Goal: Task Accomplishment & Management: Use online tool/utility

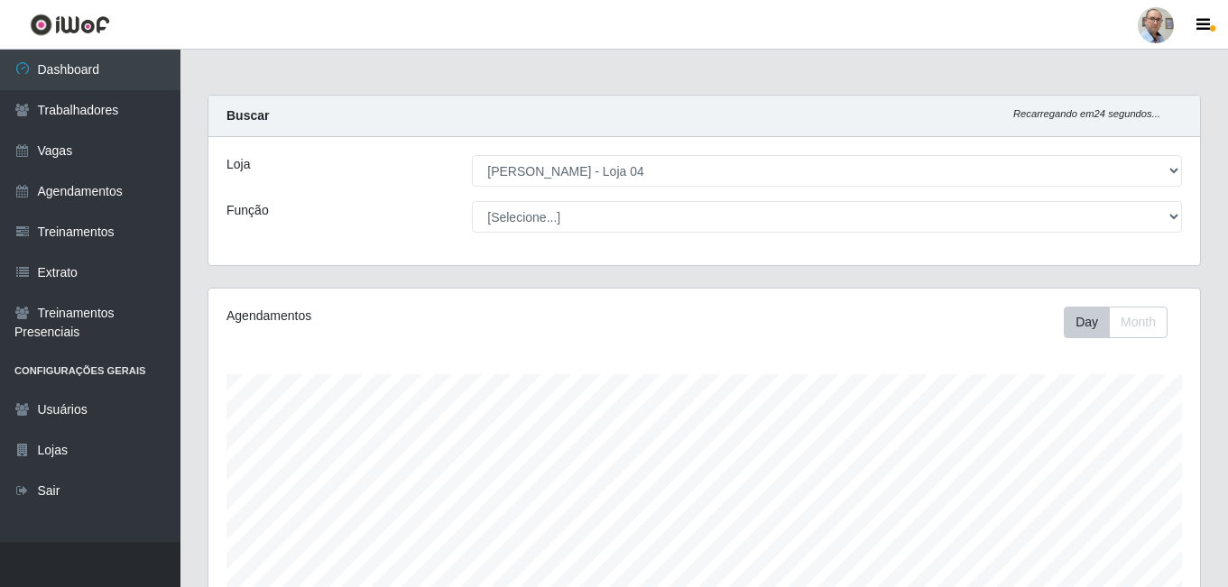
select select "251"
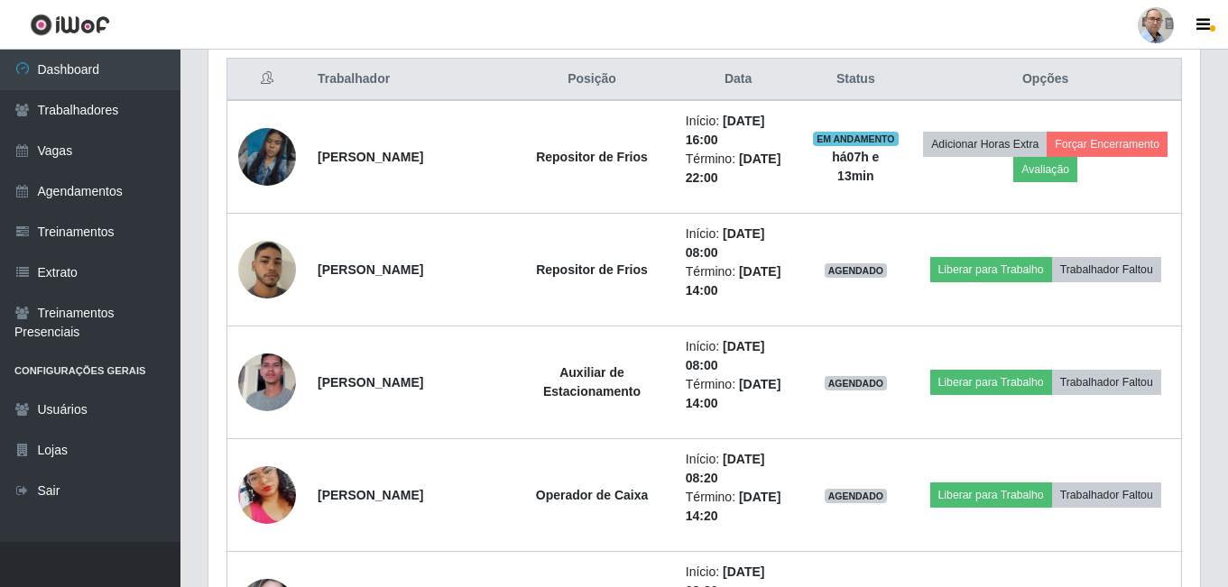
scroll to position [722, 0]
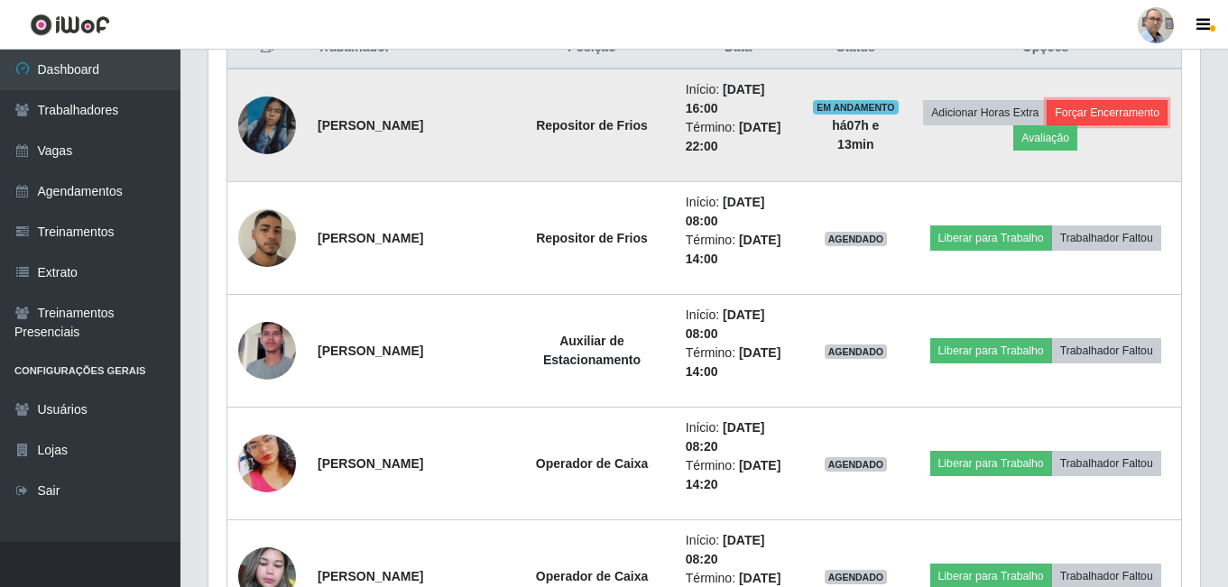
click at [1046, 125] on button "Forçar Encerramento" at bounding box center [1106, 112] width 121 height 25
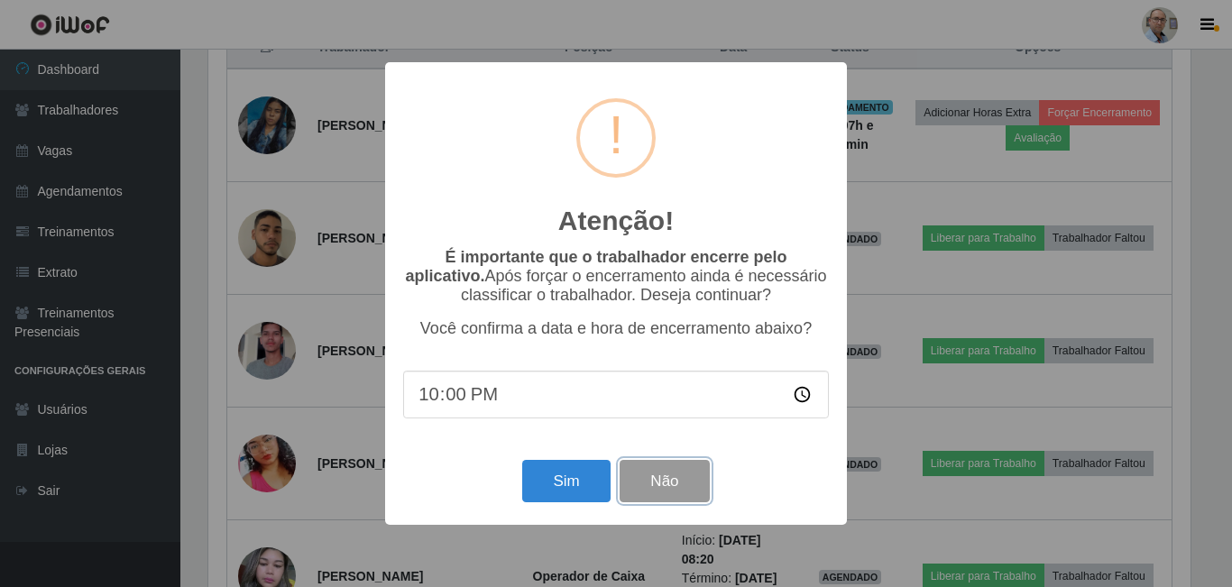
click at [674, 493] on button "Não" at bounding box center [664, 481] width 89 height 42
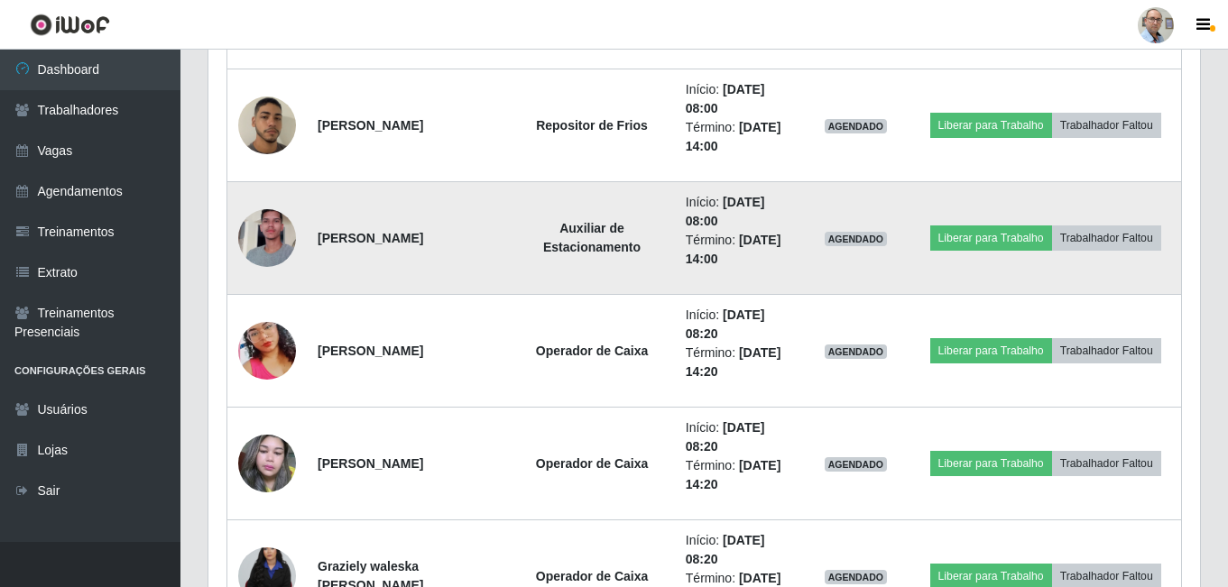
scroll to position [541, 0]
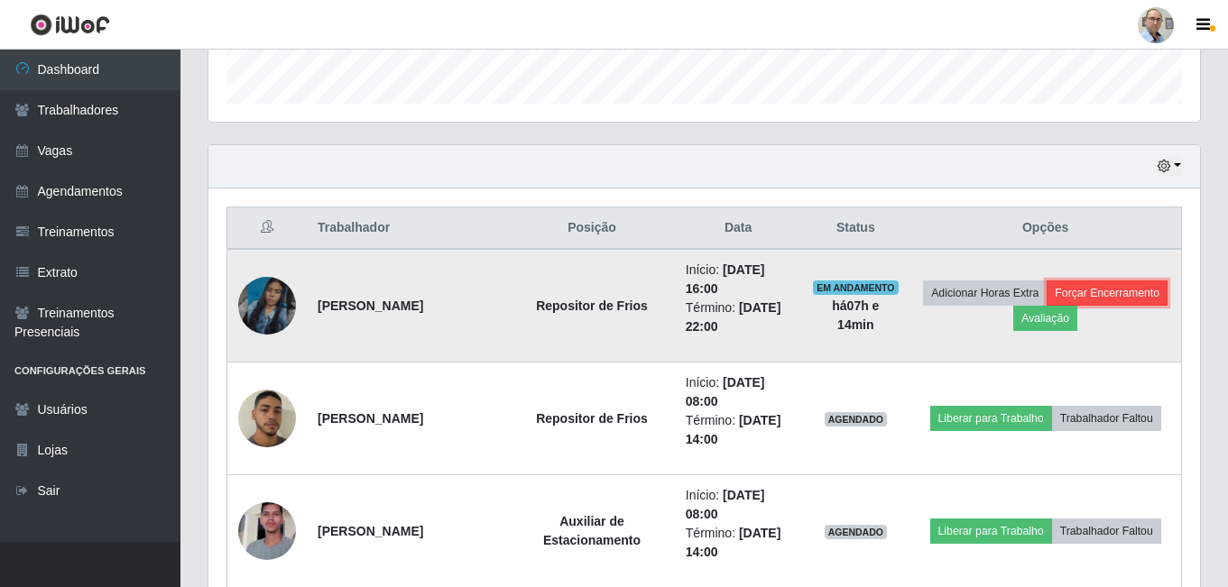
click at [1046, 306] on button "Forçar Encerramento" at bounding box center [1106, 293] width 121 height 25
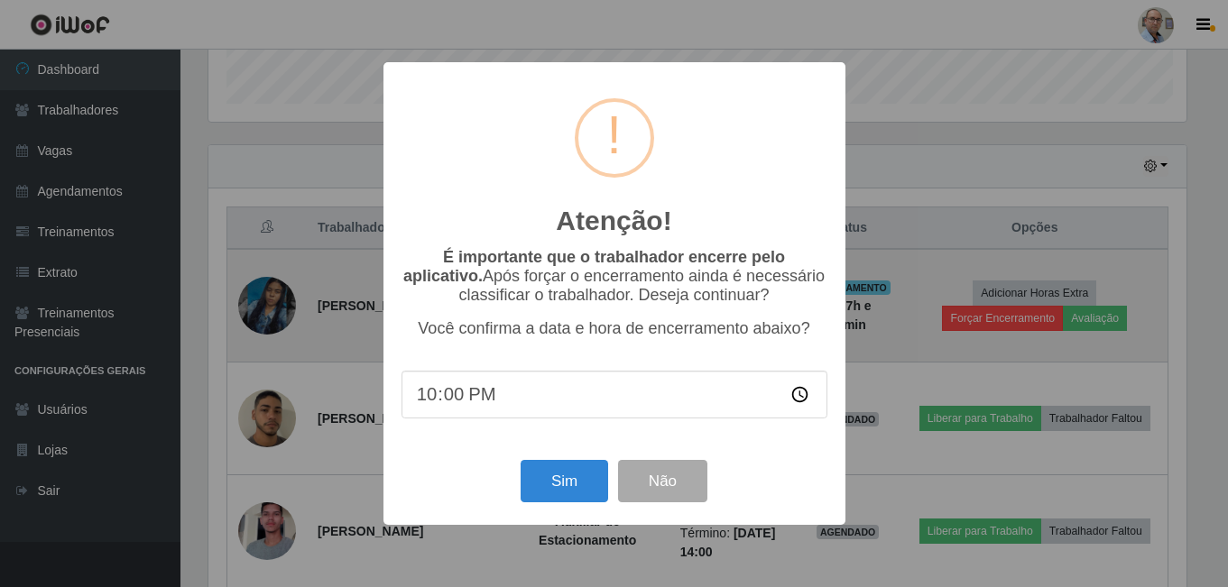
scroll to position [374, 982]
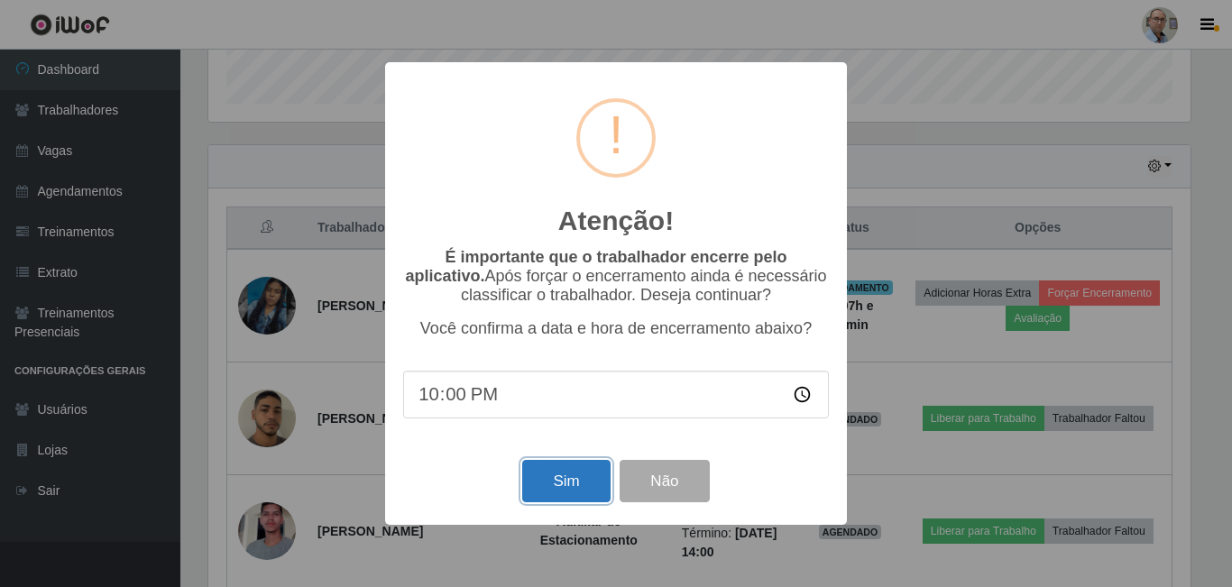
click at [585, 495] on button "Sim" at bounding box center [566, 481] width 88 height 42
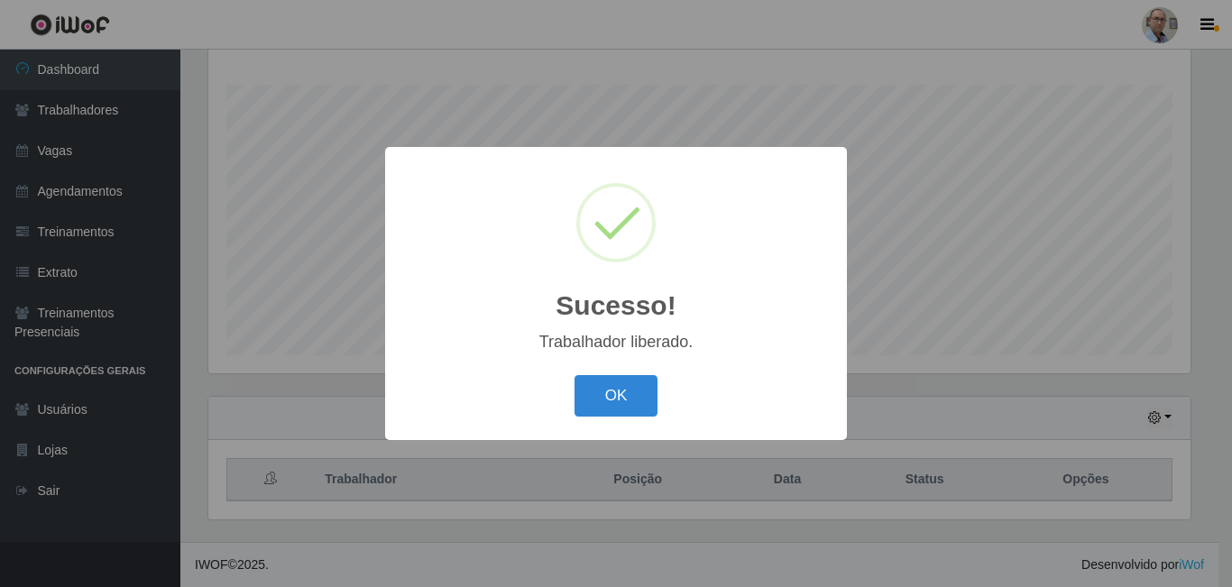
click at [637, 375] on div "OK Cancel" at bounding box center [616, 395] width 426 height 51
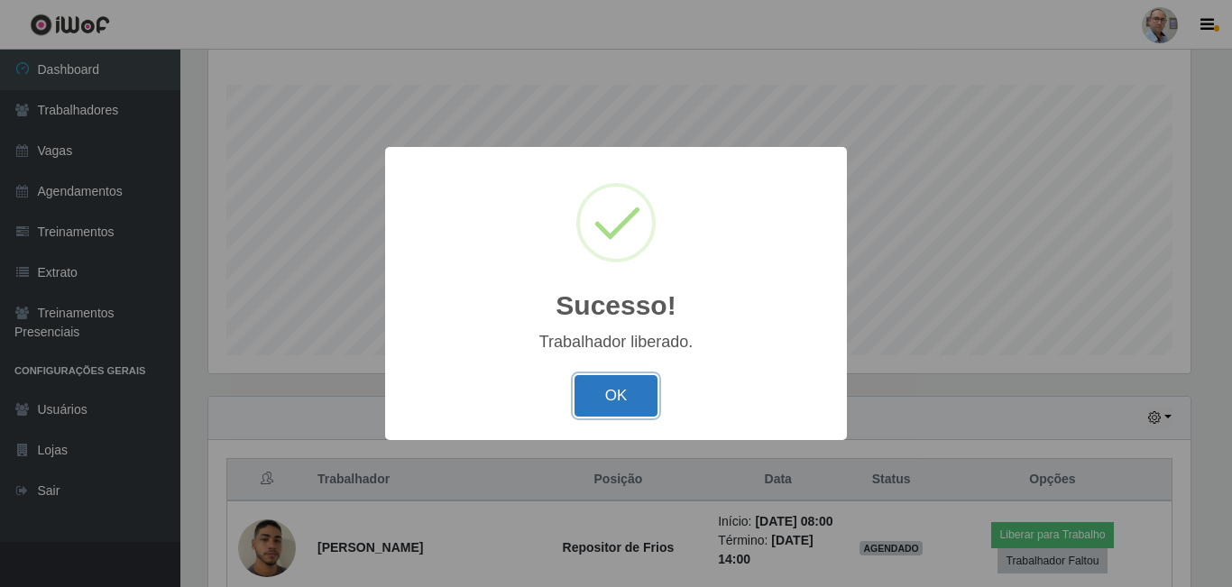
click at [636, 388] on button "OK" at bounding box center [617, 396] width 84 height 42
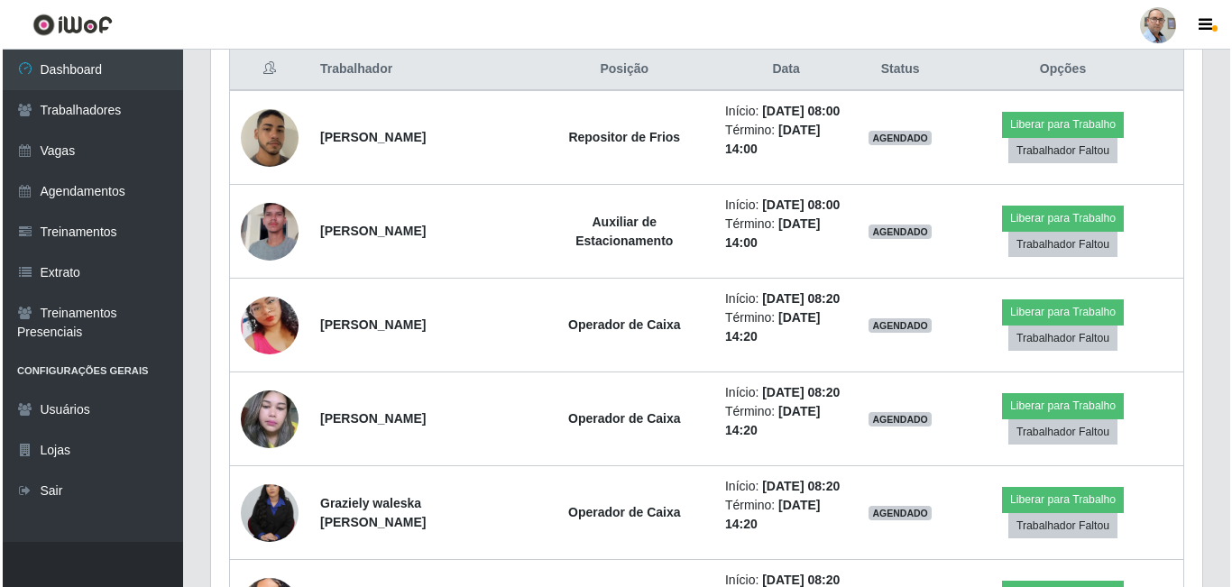
scroll to position [741, 0]
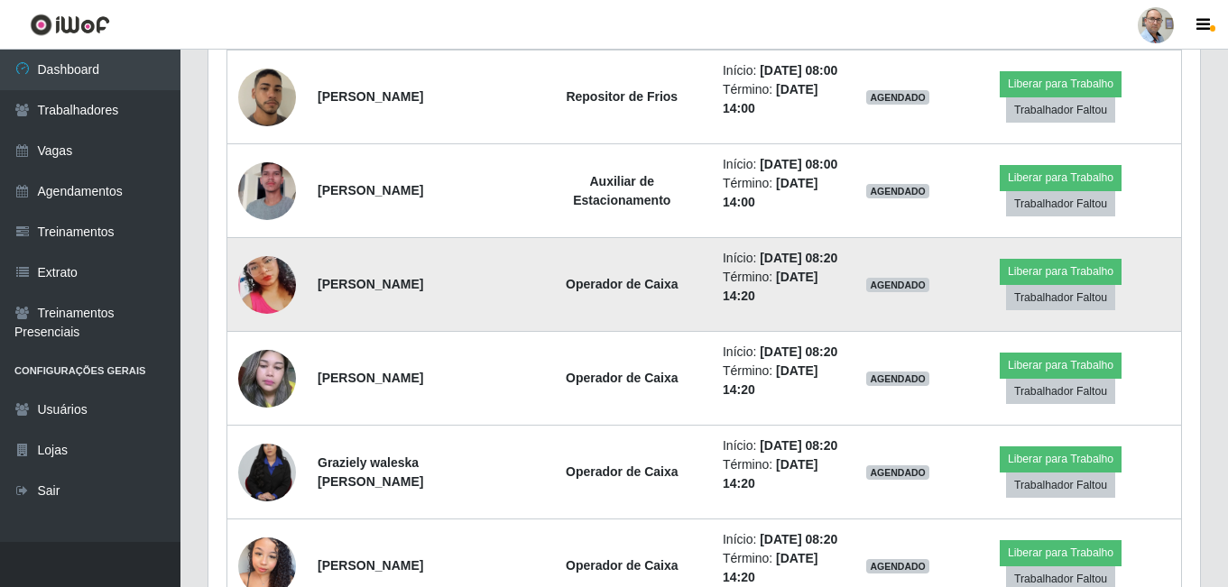
click at [267, 336] on img at bounding box center [267, 285] width 58 height 103
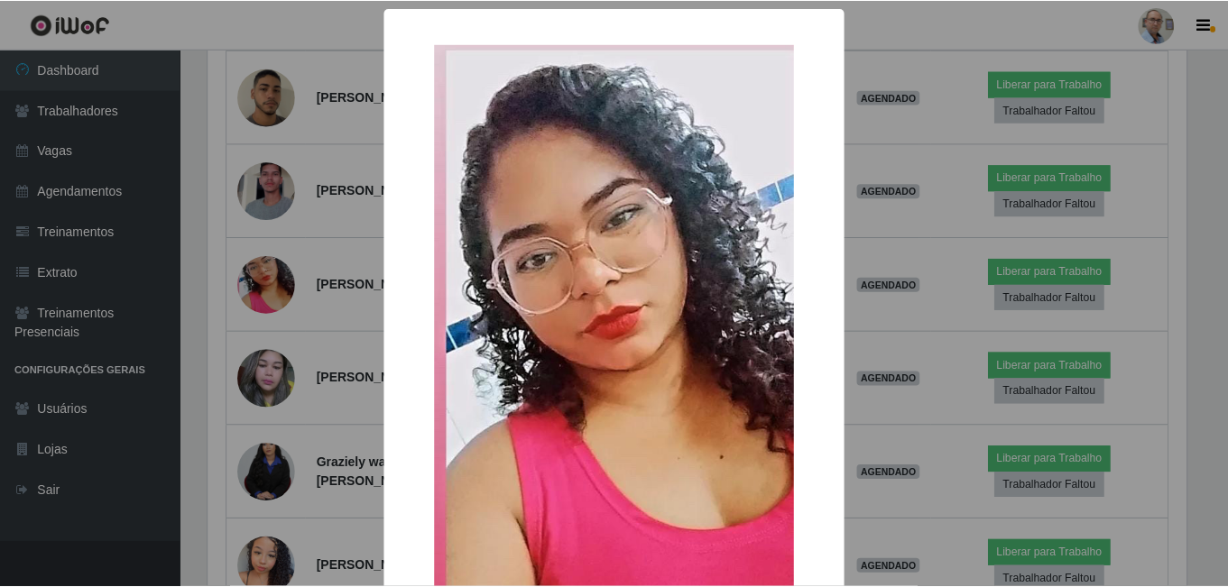
scroll to position [374, 982]
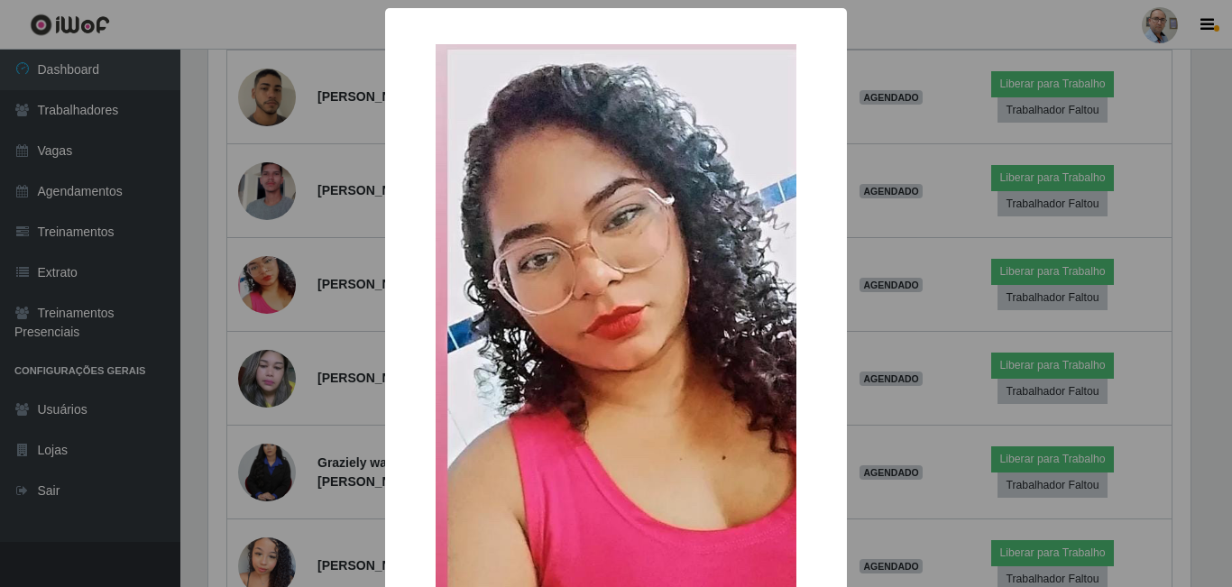
click at [198, 356] on div "× OK Cancel" at bounding box center [616, 293] width 1232 height 587
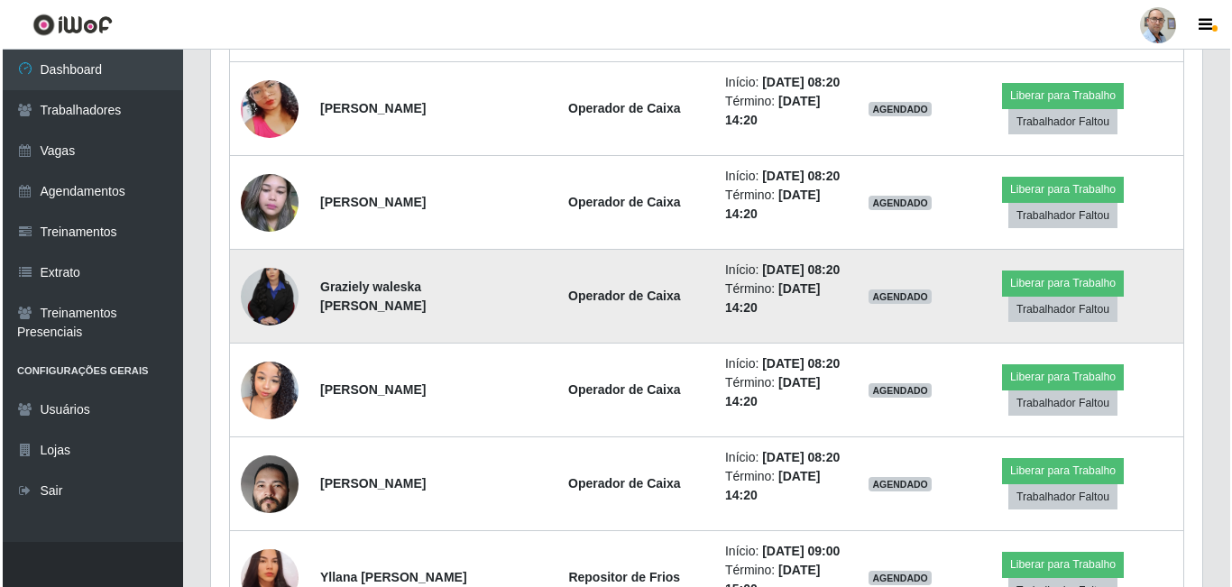
scroll to position [921, 0]
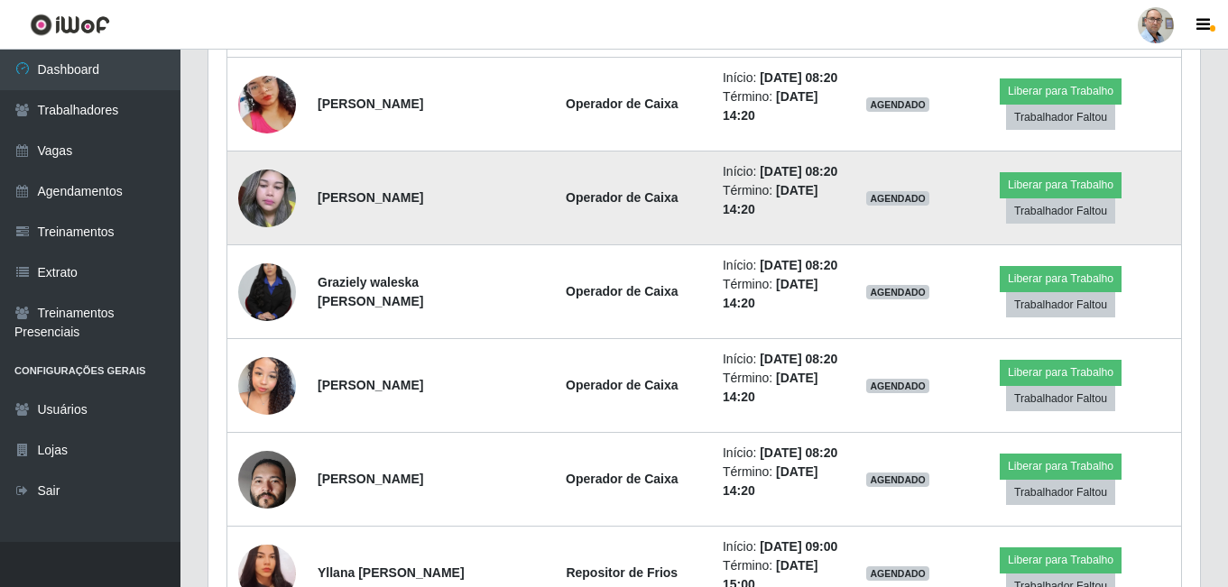
click at [267, 236] on img at bounding box center [267, 198] width 58 height 77
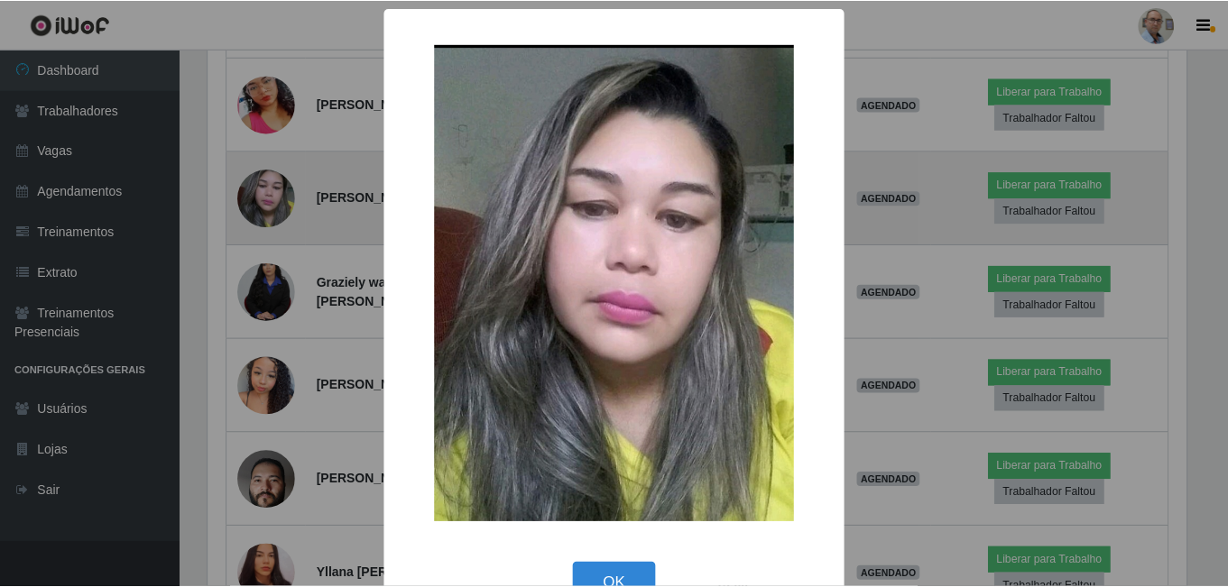
scroll to position [374, 982]
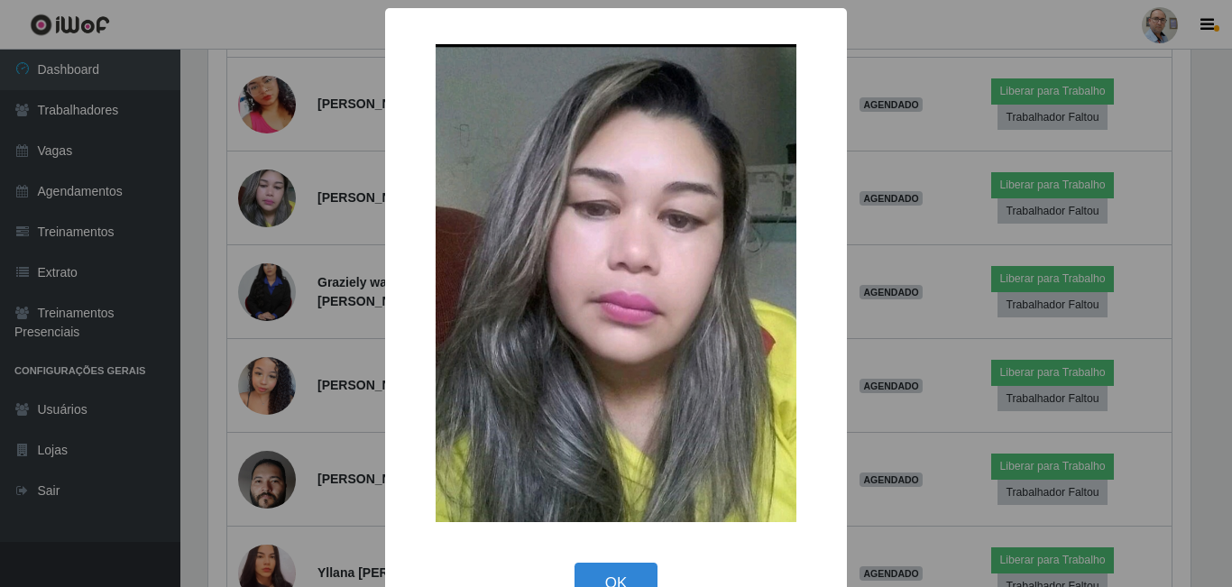
click at [221, 309] on div "× OK Cancel" at bounding box center [616, 293] width 1232 height 587
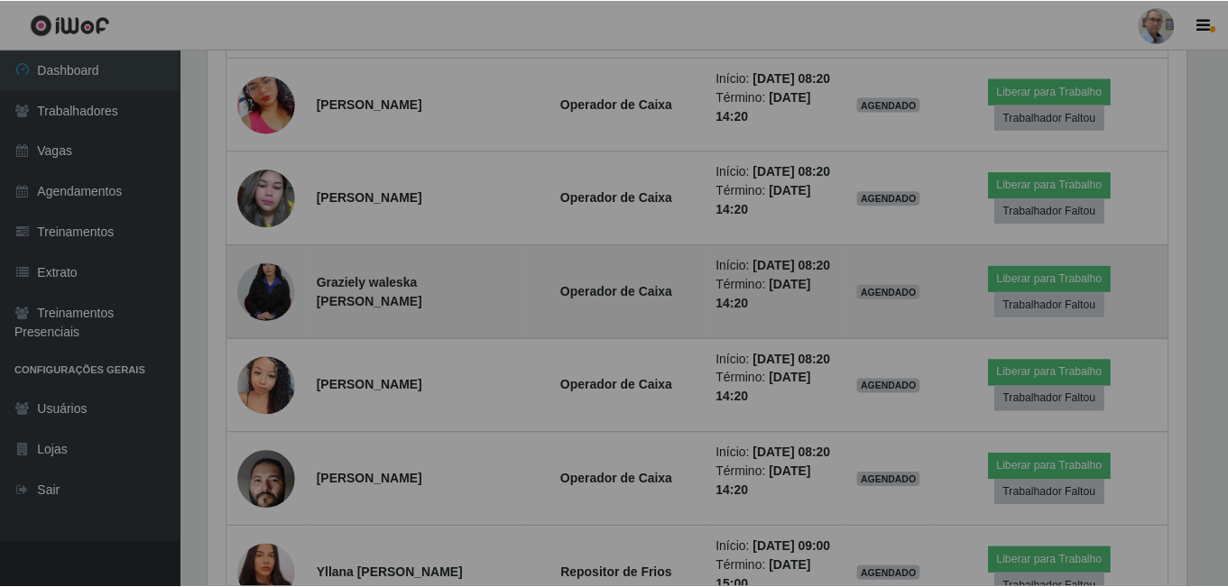
scroll to position [374, 991]
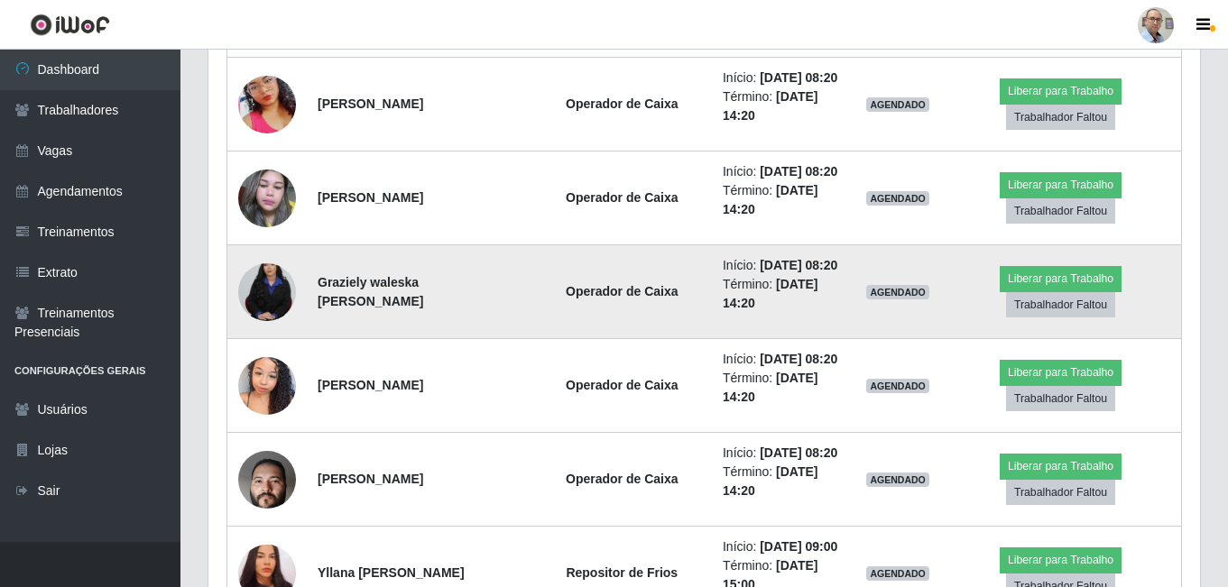
click at [266, 336] on img at bounding box center [267, 292] width 58 height 87
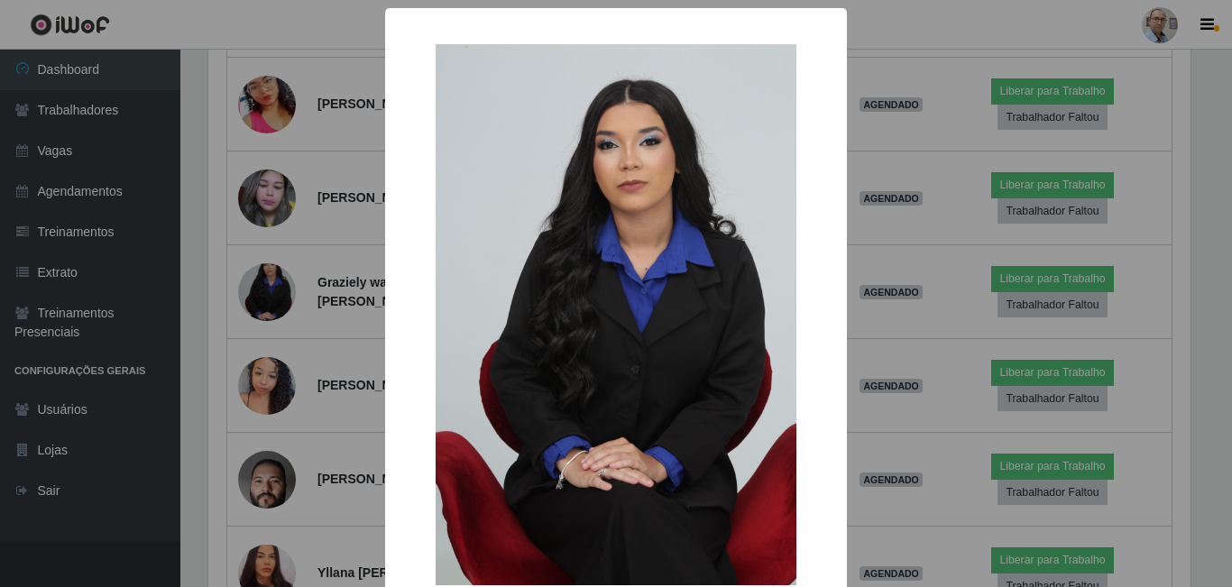
click at [220, 362] on div "× OK Cancel" at bounding box center [616, 293] width 1232 height 587
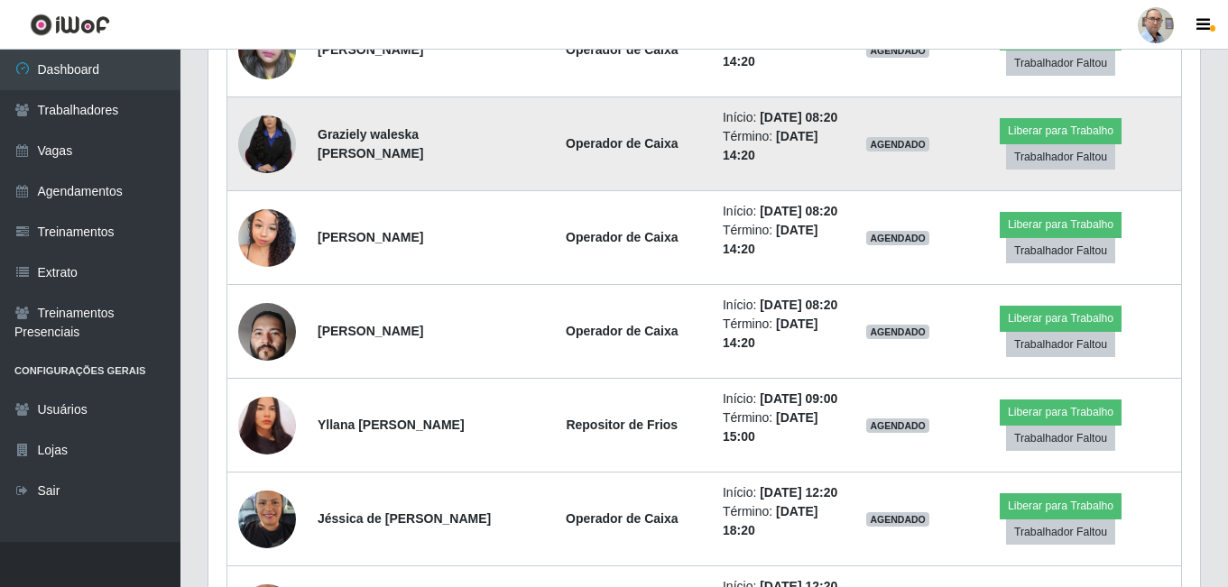
scroll to position [1102, 0]
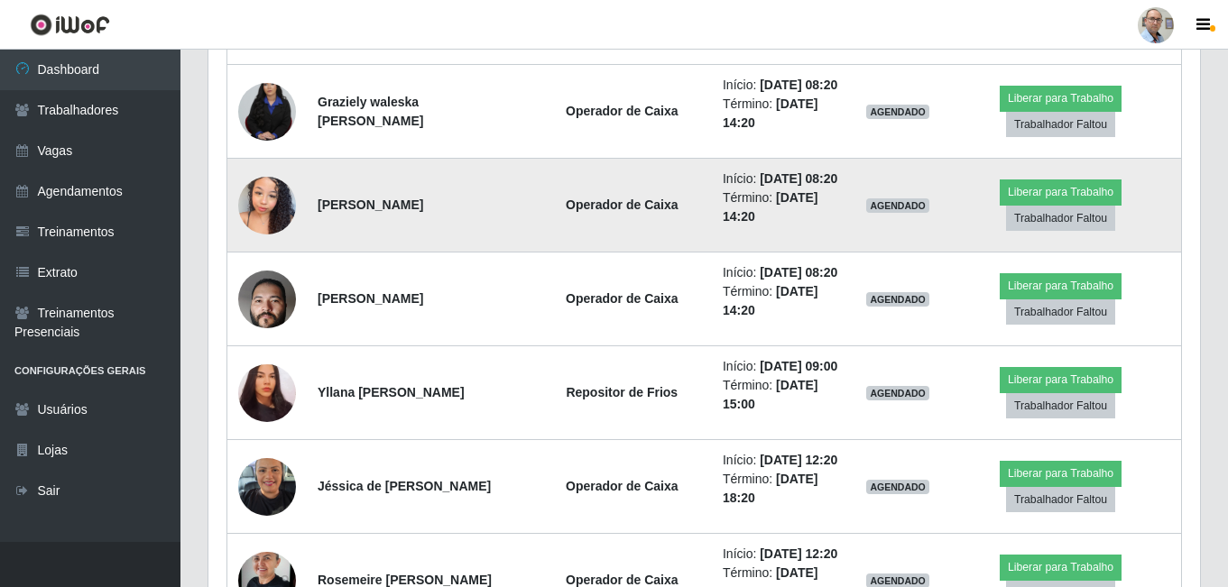
click at [276, 244] on img at bounding box center [267, 205] width 58 height 77
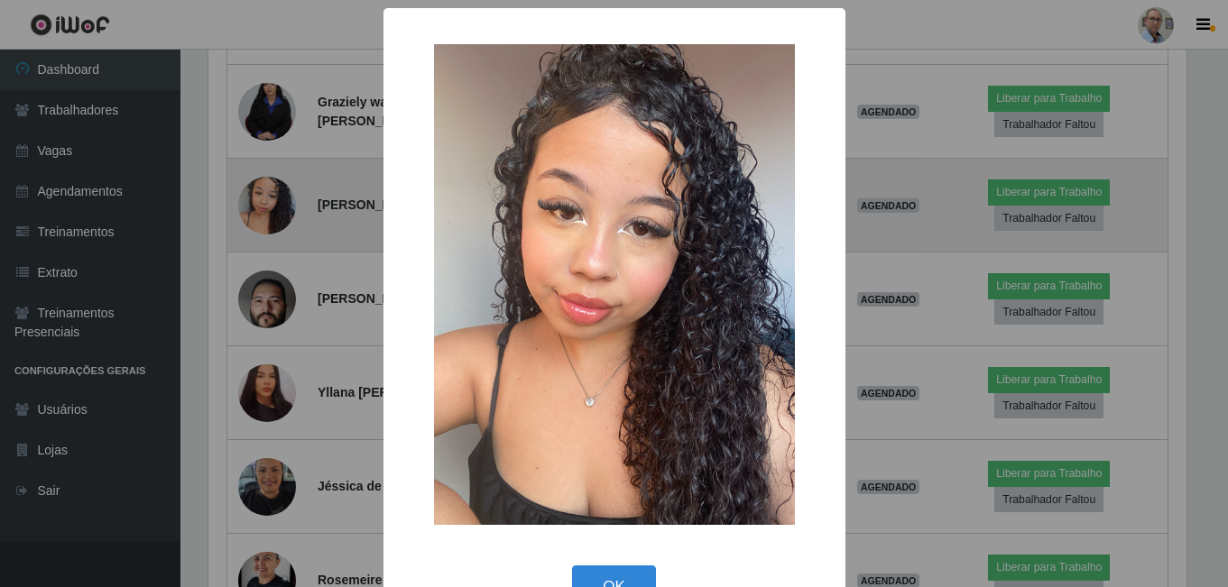
scroll to position [374, 982]
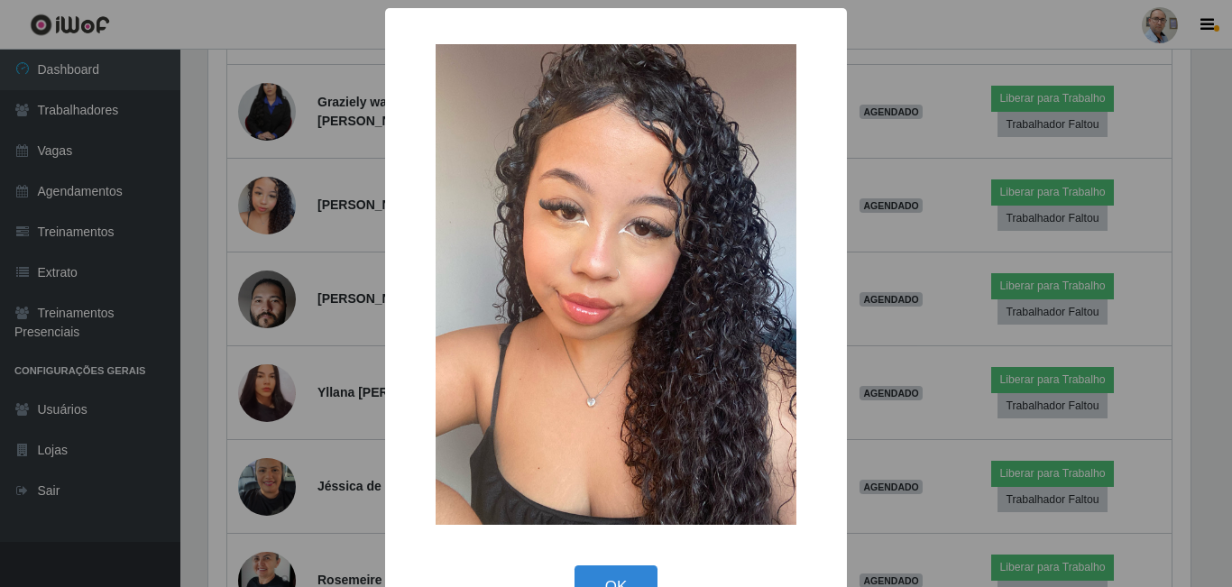
click at [185, 330] on div "× OK Cancel" at bounding box center [616, 293] width 1232 height 587
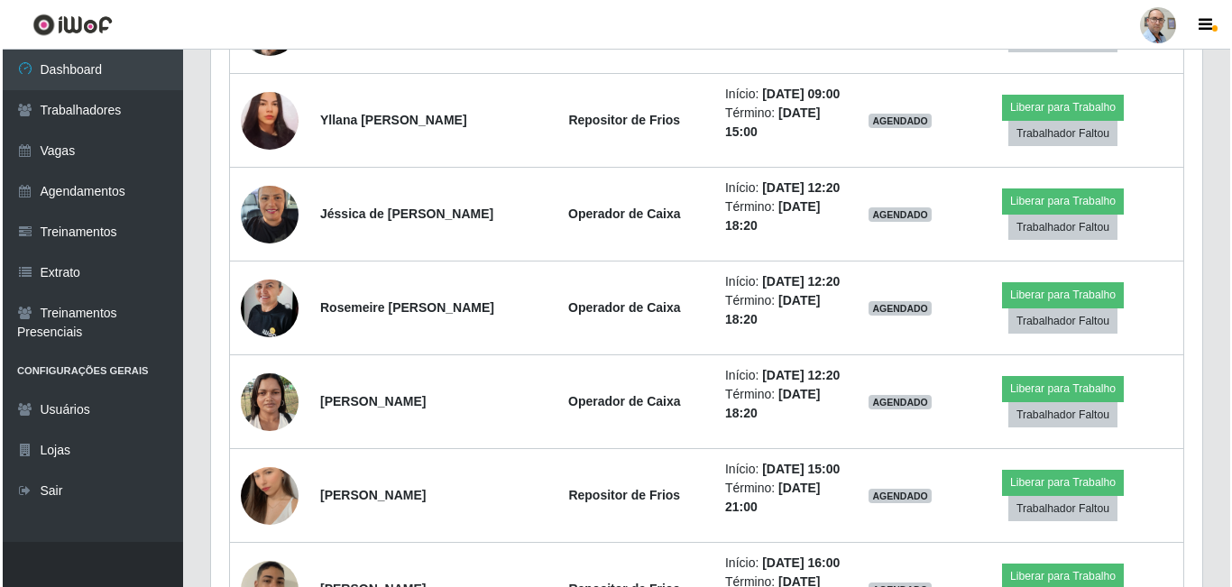
scroll to position [1372, 0]
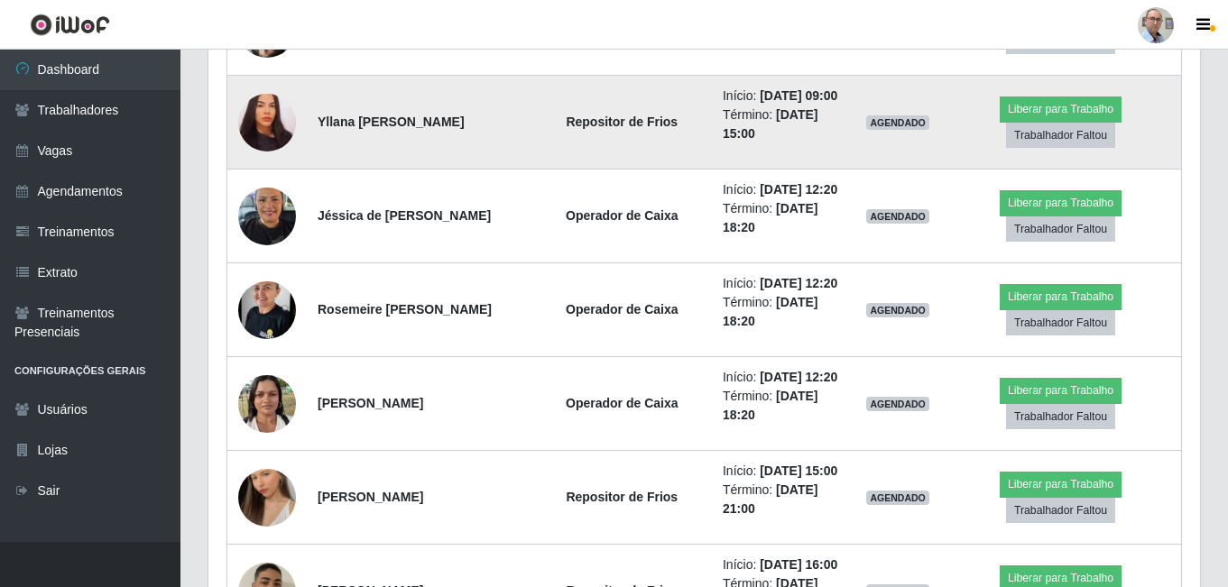
click at [288, 153] on img at bounding box center [267, 122] width 58 height 62
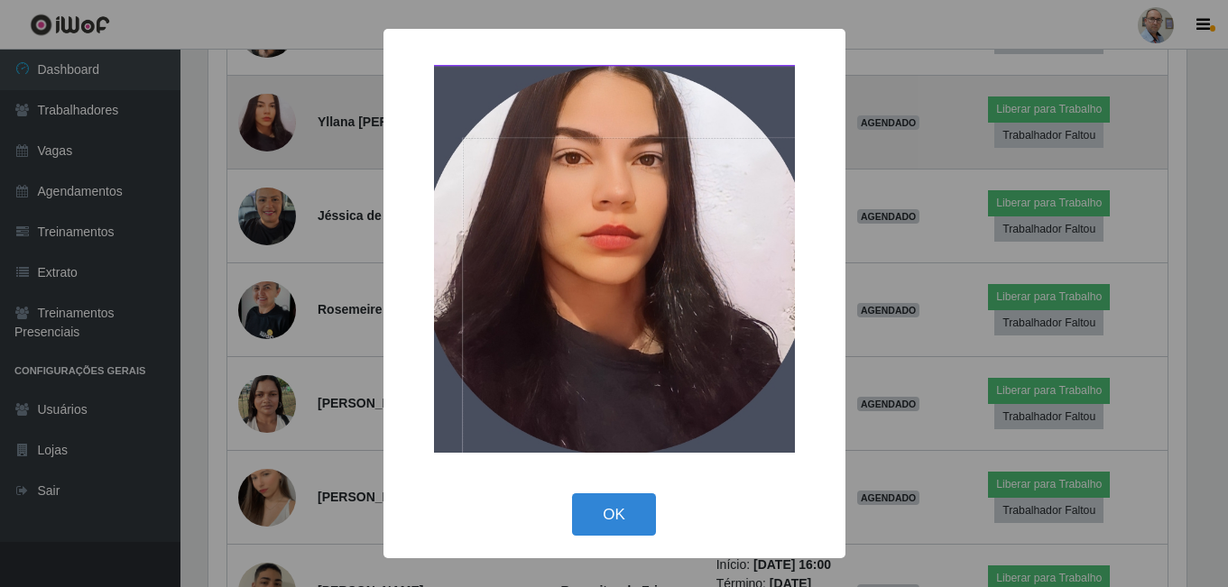
scroll to position [374, 982]
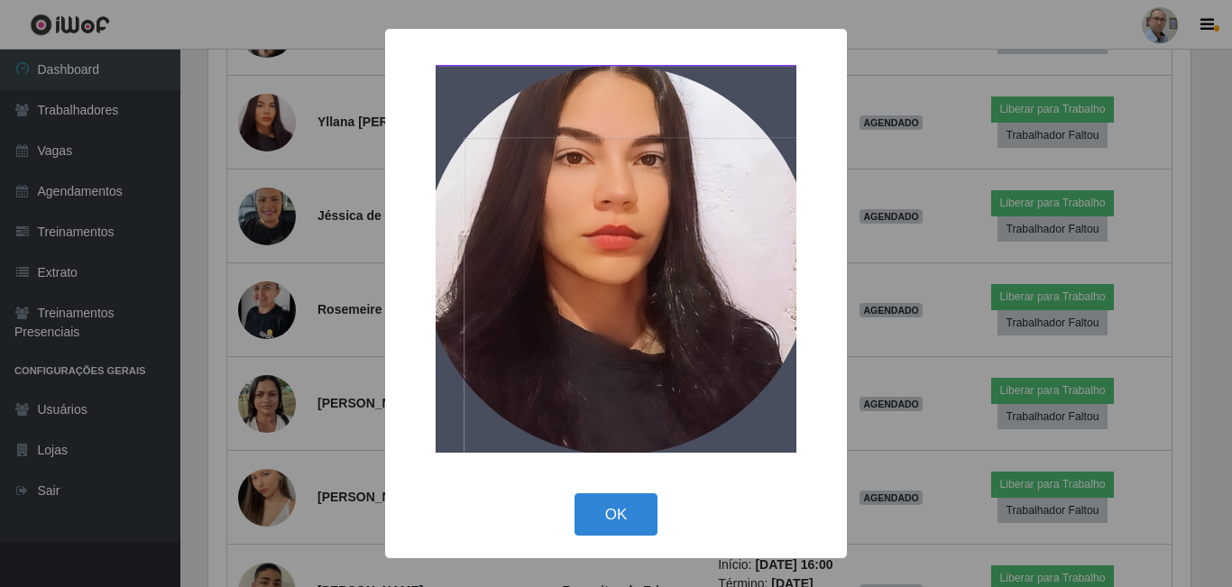
click at [230, 310] on div "× OK Cancel" at bounding box center [616, 293] width 1232 height 587
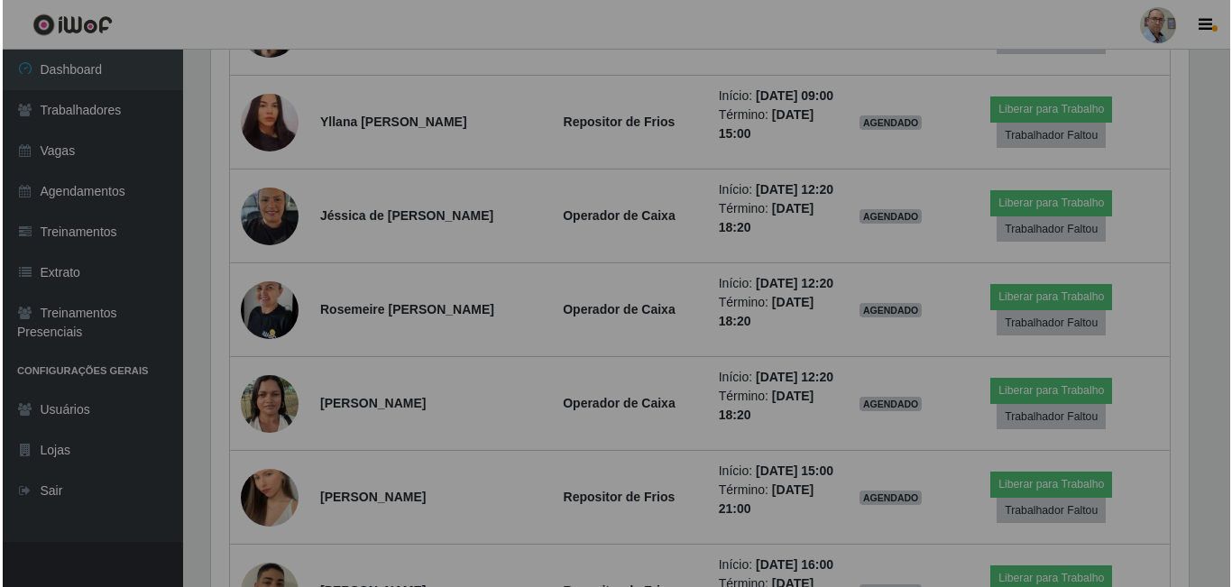
scroll to position [374, 991]
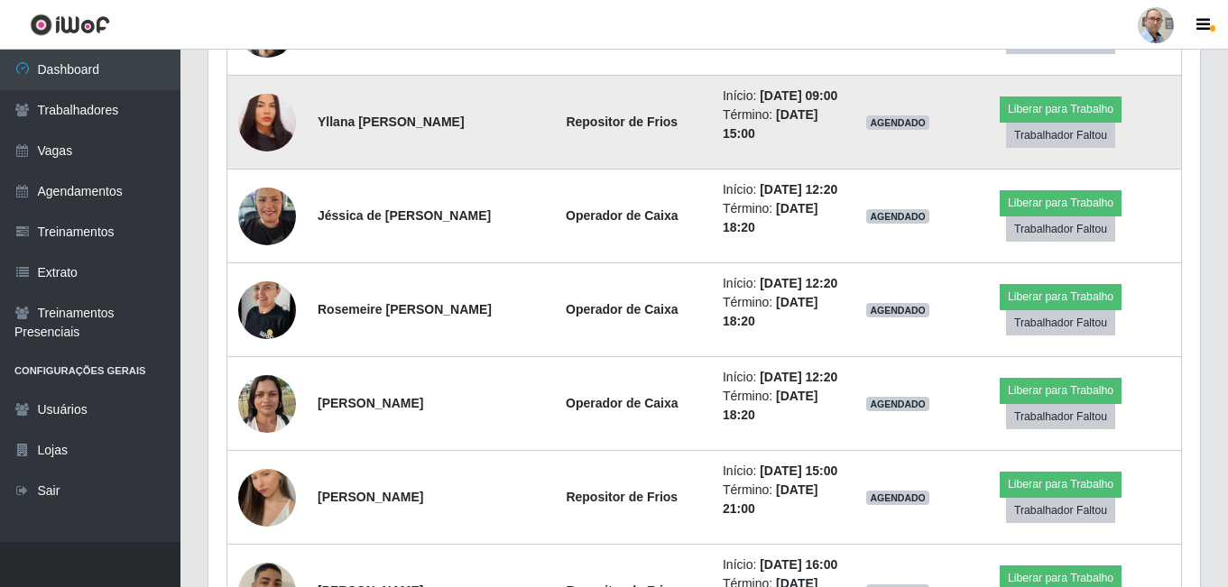
click at [263, 153] on img at bounding box center [267, 122] width 58 height 62
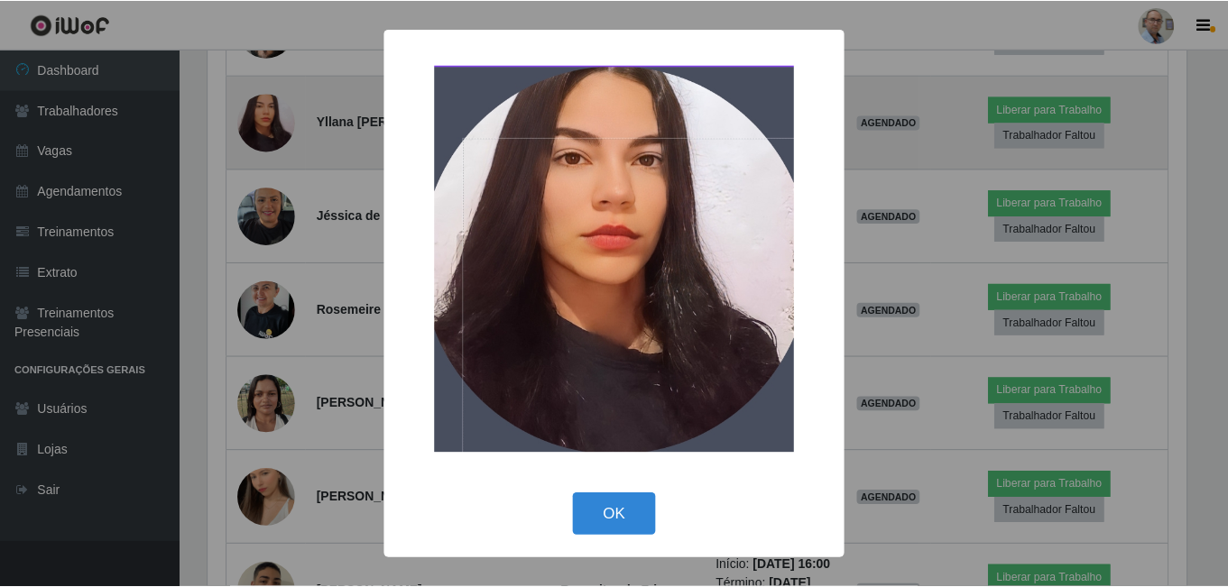
scroll to position [374, 982]
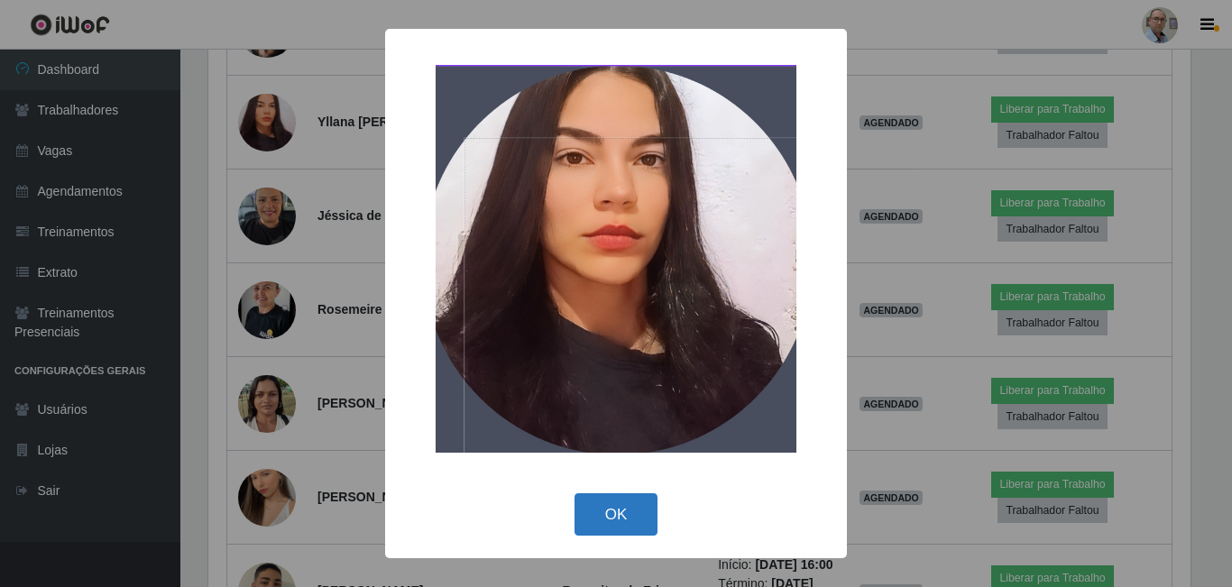
click at [610, 519] on button "OK" at bounding box center [617, 514] width 84 height 42
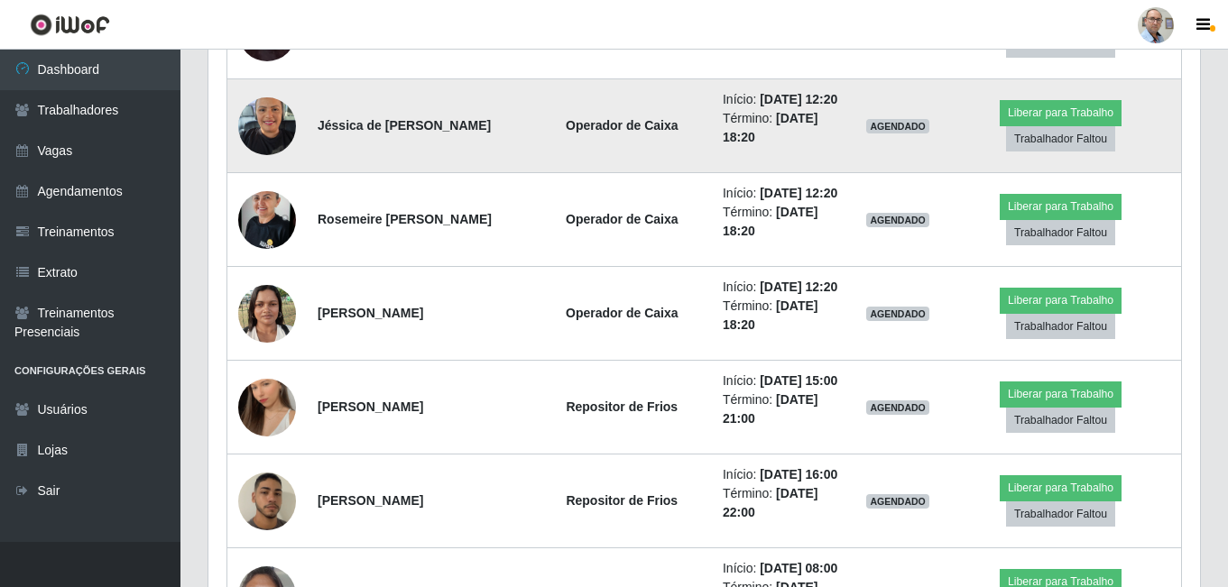
scroll to position [0, 0]
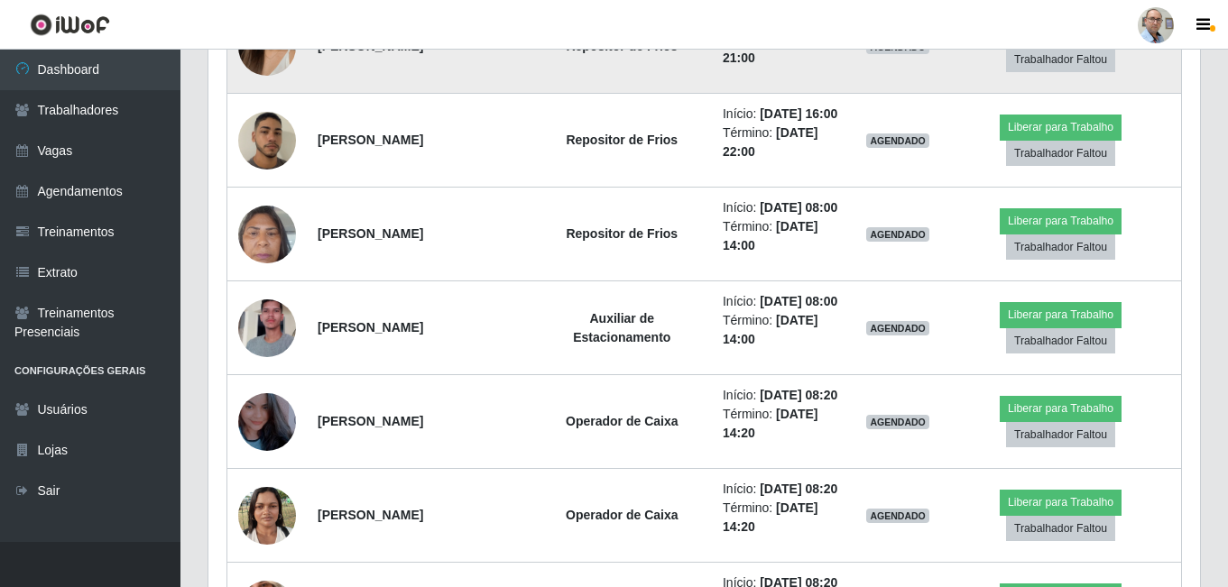
click at [254, 98] on img at bounding box center [267, 46] width 58 height 103
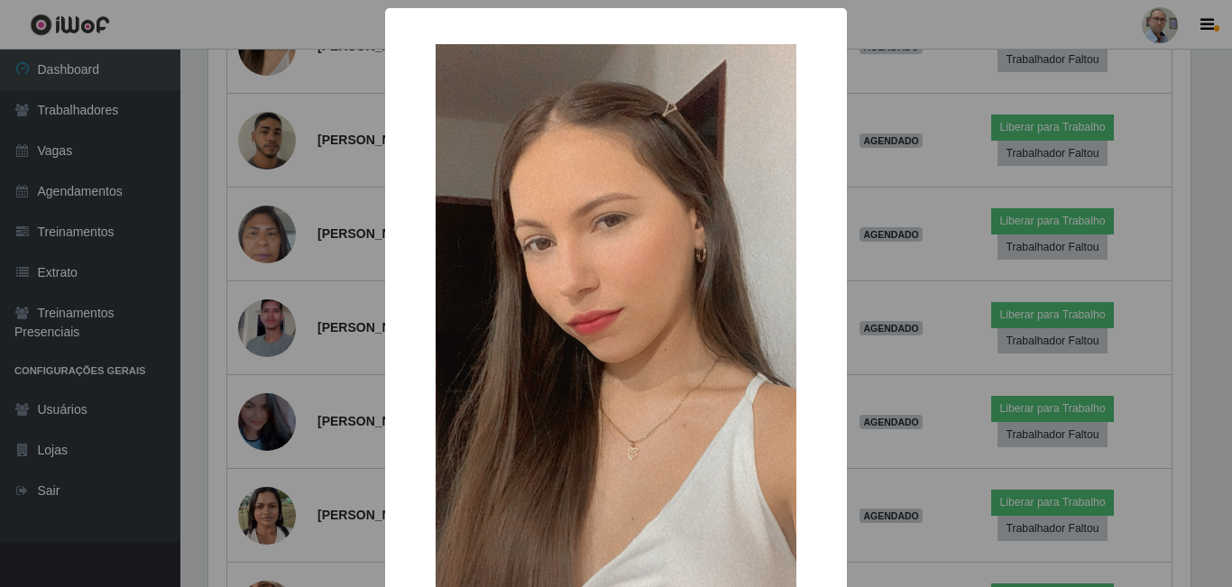
click at [317, 324] on div "× OK Cancel" at bounding box center [616, 293] width 1232 height 587
